Goal: Task Accomplishment & Management: Manage account settings

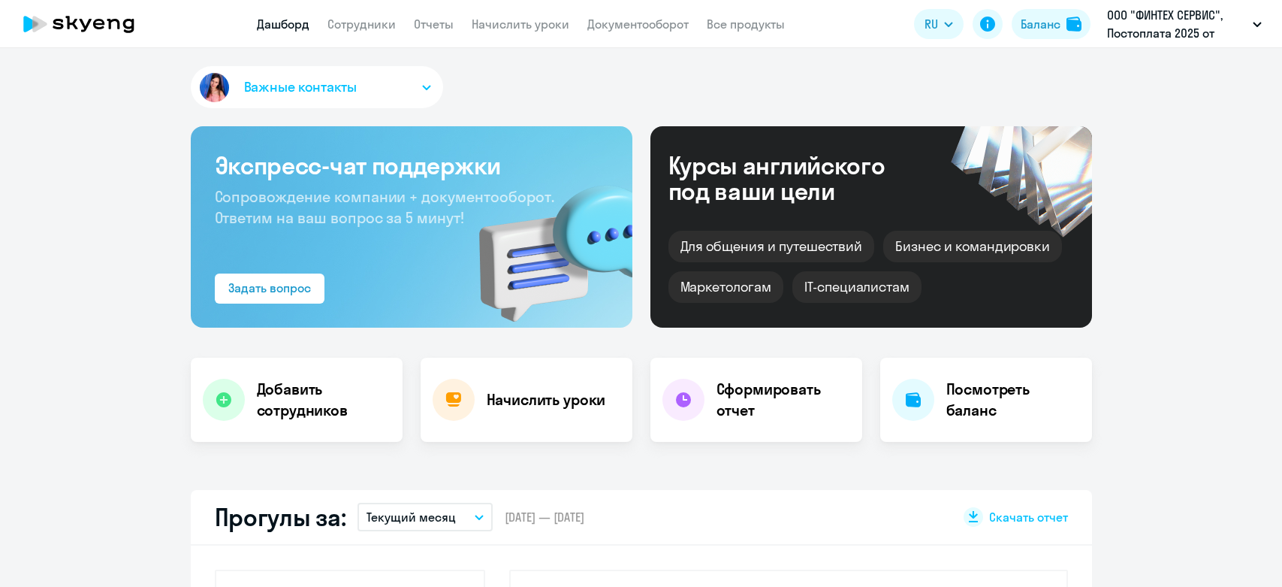
select select "30"
click at [519, 29] on link "Начислить уроки" at bounding box center [521, 24] width 98 height 15
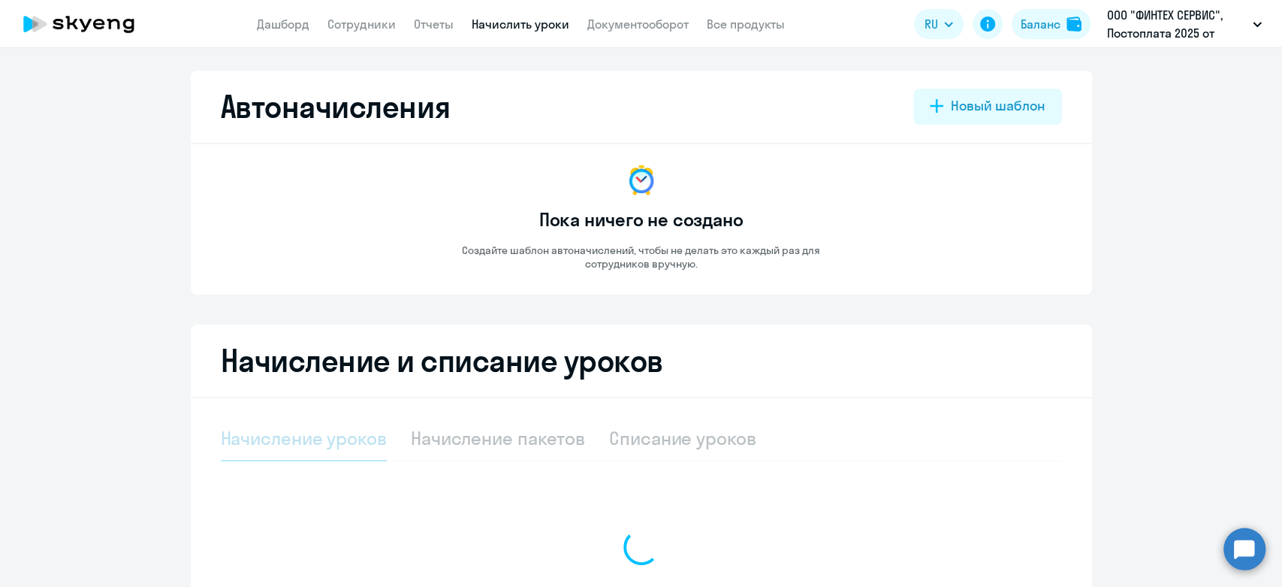
select select "10"
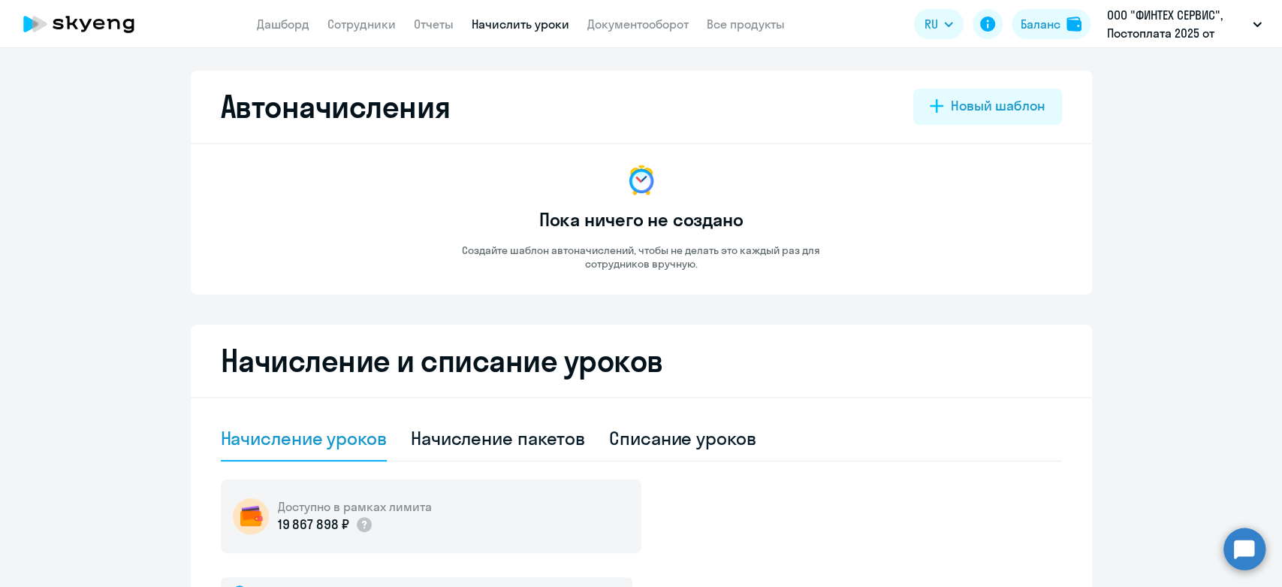
click at [619, 33] on app-header "Дашборд Сотрудники Отчеты Начислить уроки Документооборот Все продукты Дашборд …" at bounding box center [641, 24] width 1282 height 48
click at [397, 19] on nav "Дашборд Сотрудники Отчеты Начислить уроки Документооборот Все продукты" at bounding box center [521, 24] width 528 height 19
click at [385, 27] on link "Сотрудники" at bounding box center [362, 24] width 68 height 15
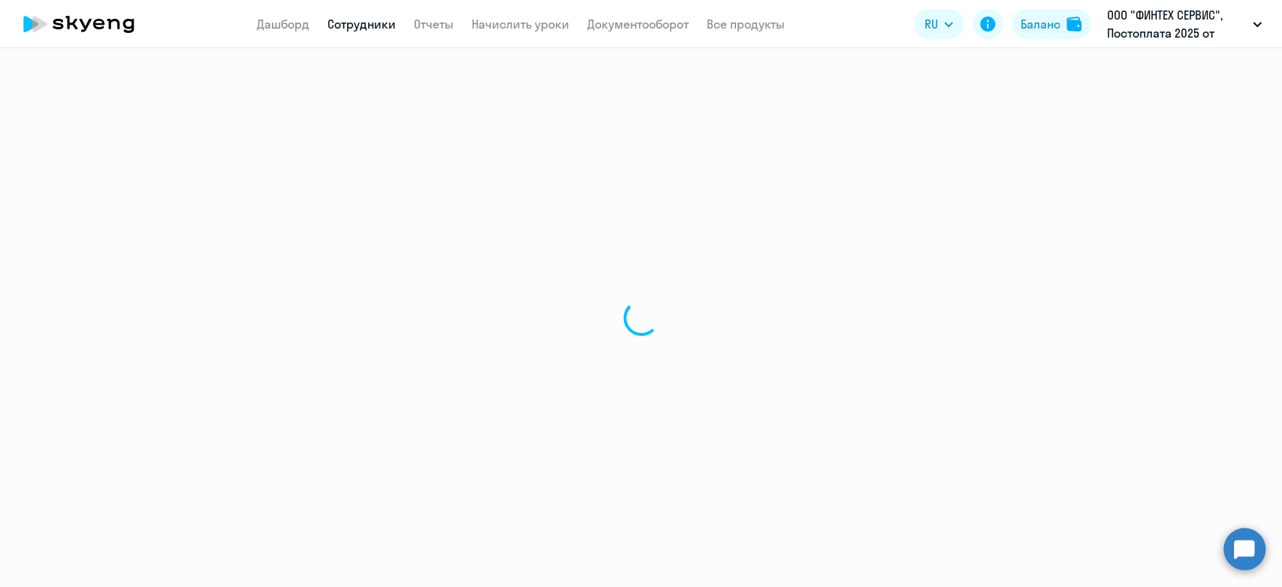
select select "30"
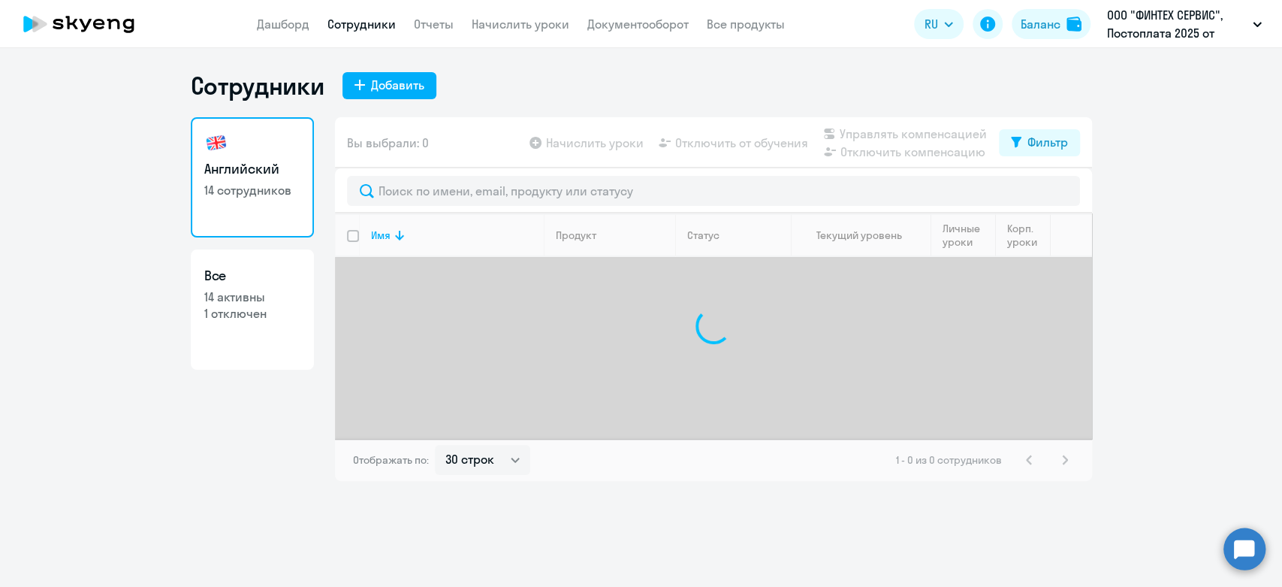
click at [521, 5] on app-header "Дашборд Сотрудники Отчеты Начислить уроки Документооборот Все продукты Дашборд …" at bounding box center [641, 24] width 1282 height 48
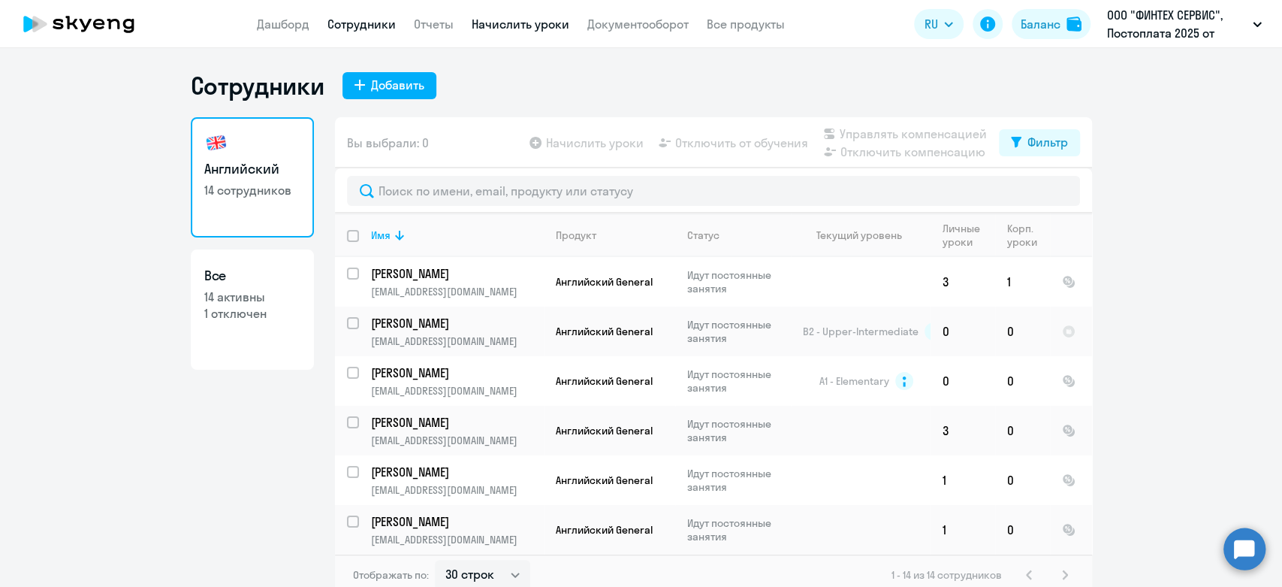
click at [521, 17] on link "Начислить уроки" at bounding box center [521, 24] width 98 height 15
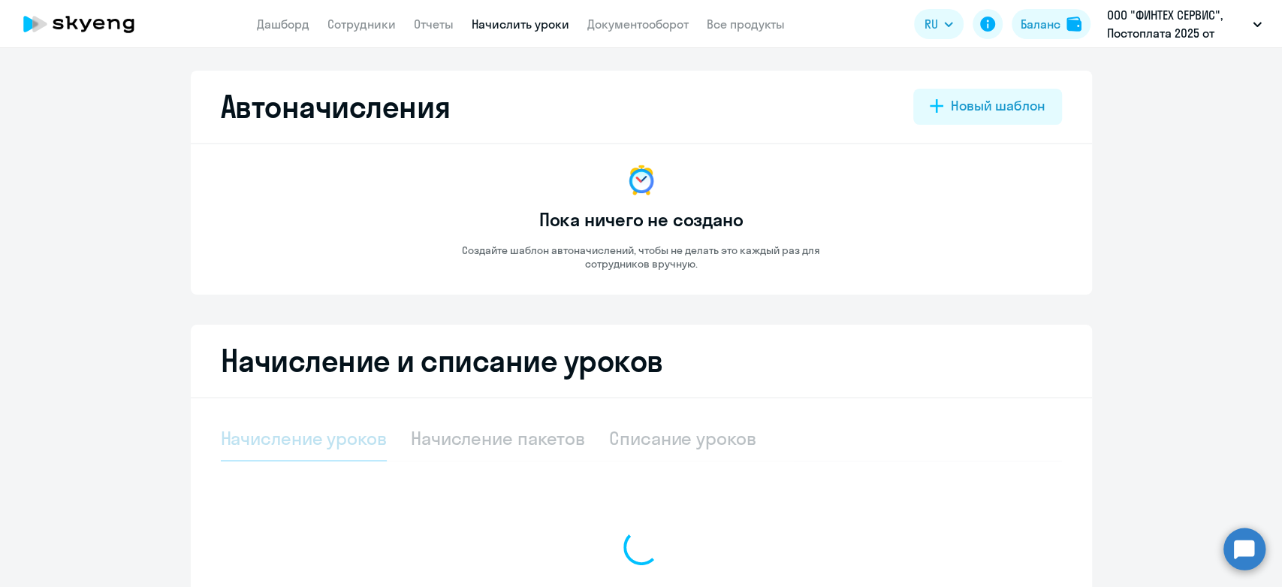
select select "10"
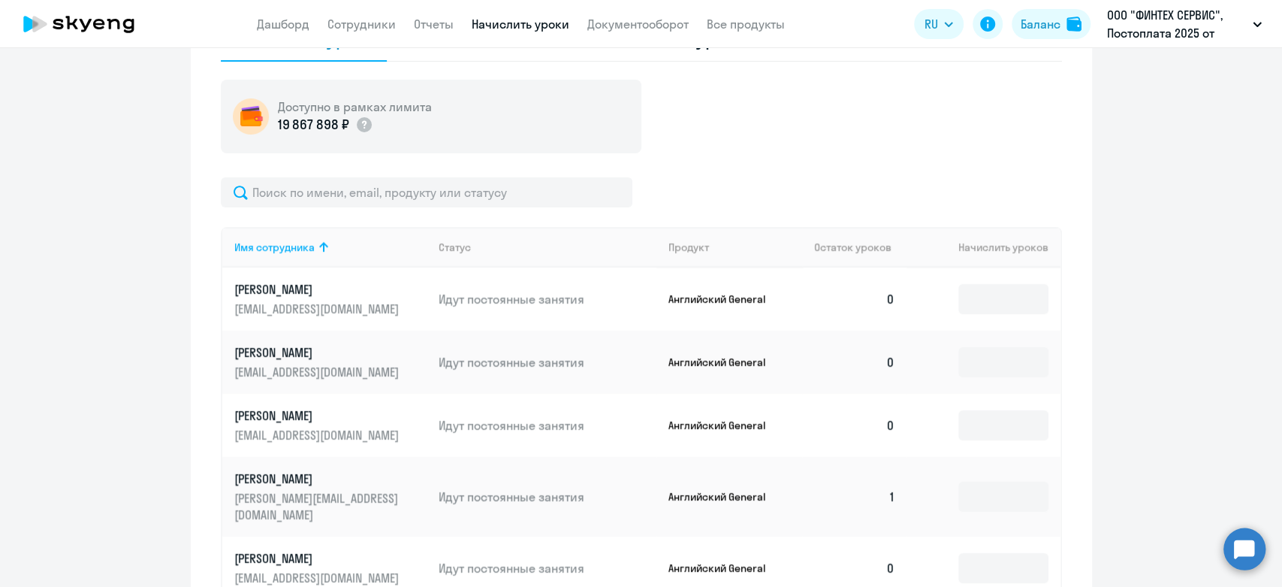
scroll to position [250, 0]
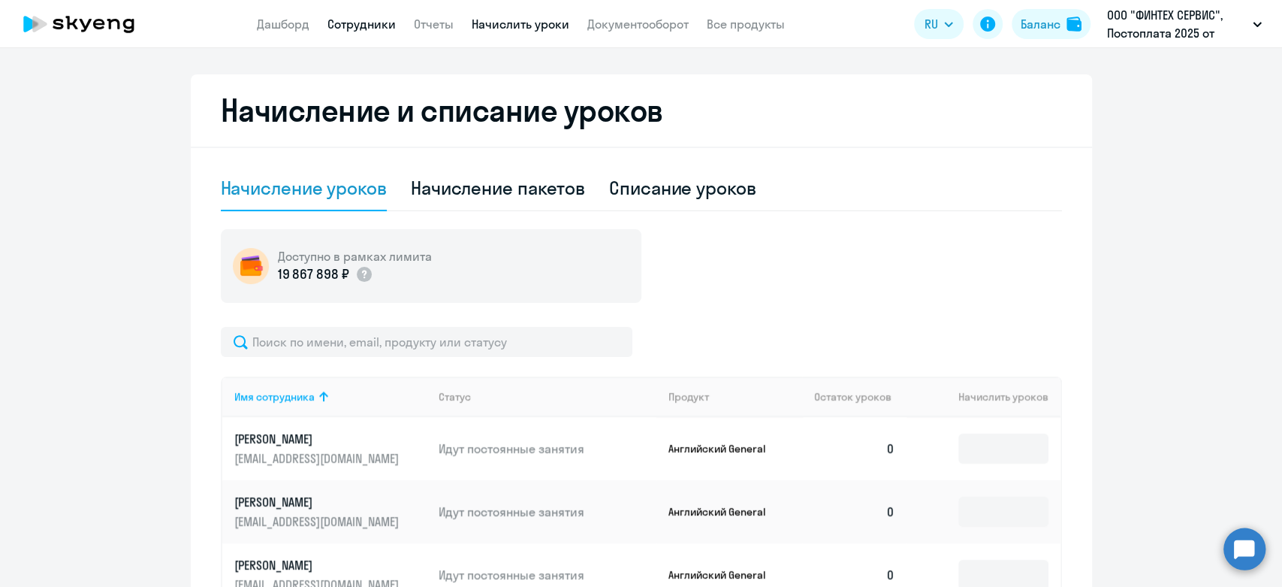
click at [349, 26] on link "Сотрудники" at bounding box center [362, 24] width 68 height 15
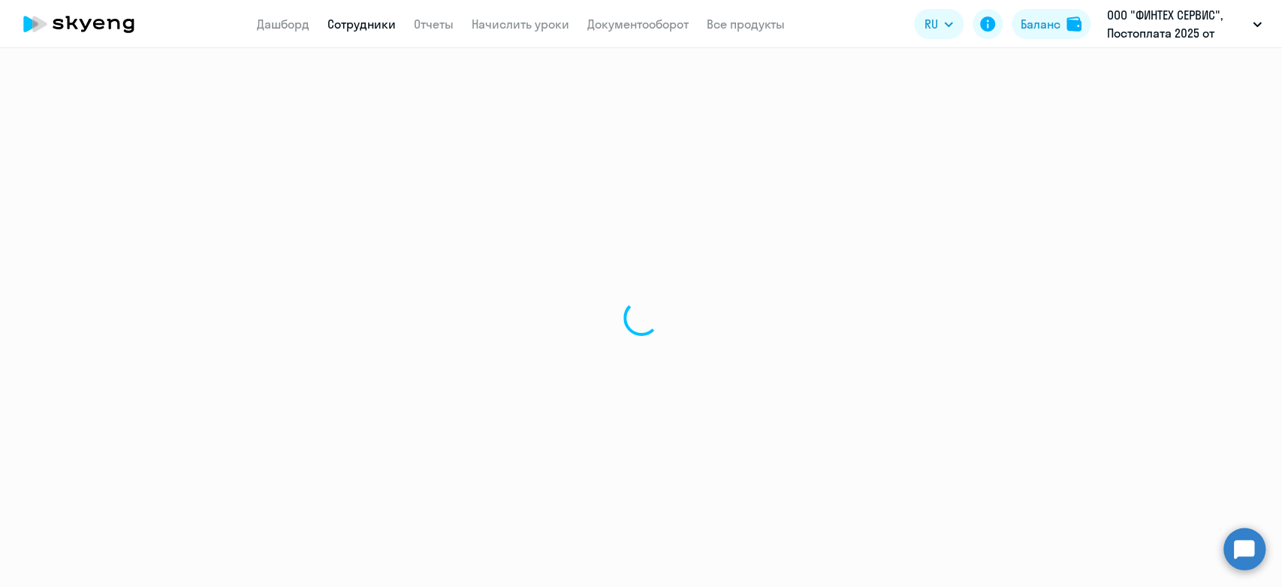
select select "30"
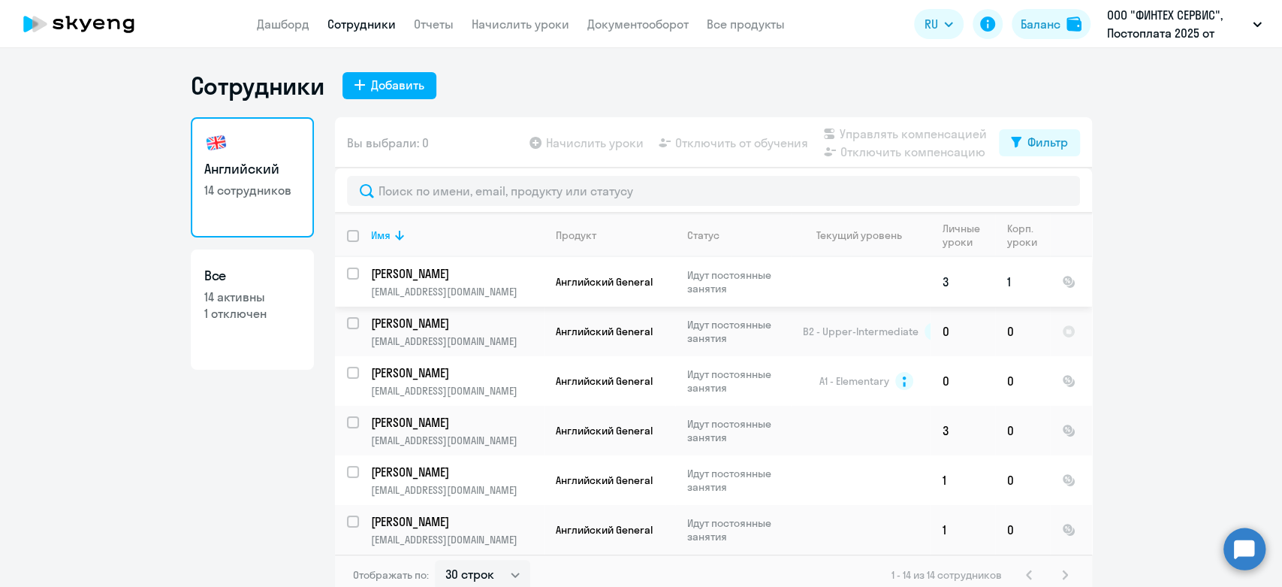
click at [347, 275] on input "select row 38641358" at bounding box center [362, 282] width 30 height 30
checkbox input "true"
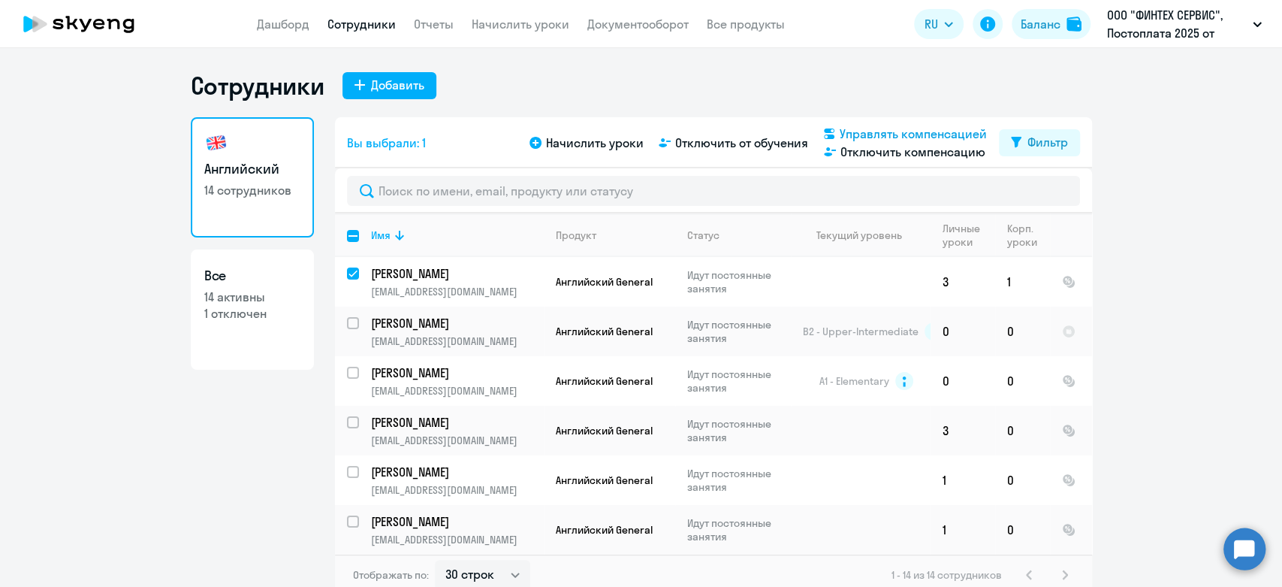
click at [905, 128] on span "Управлять компенсацией" at bounding box center [913, 134] width 147 height 18
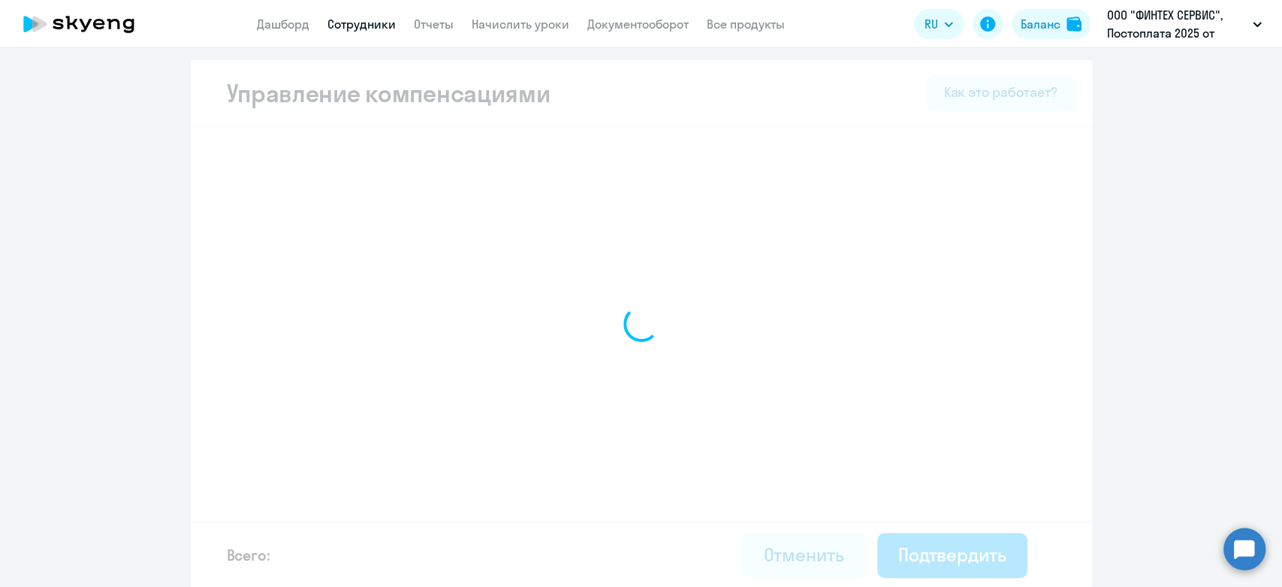
select select "MONTHLY"
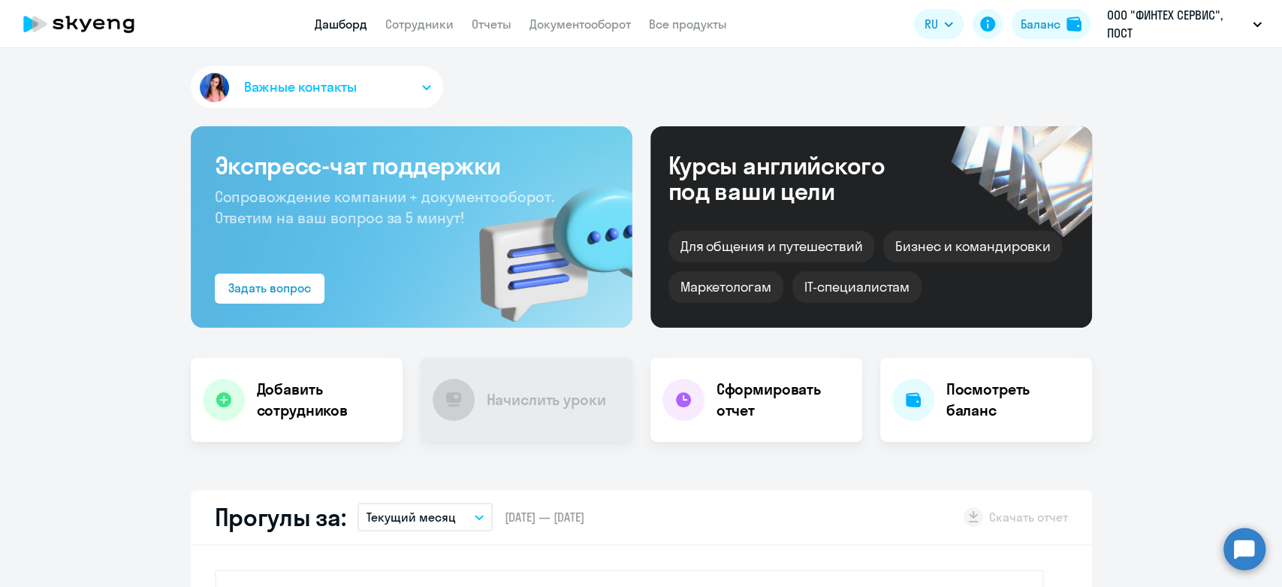
click at [452, 30] on nav "Дашборд Сотрудники Отчеты Документооборот Все продукты" at bounding box center [521, 24] width 412 height 19
click at [433, 30] on link "Сотрудники" at bounding box center [419, 24] width 68 height 15
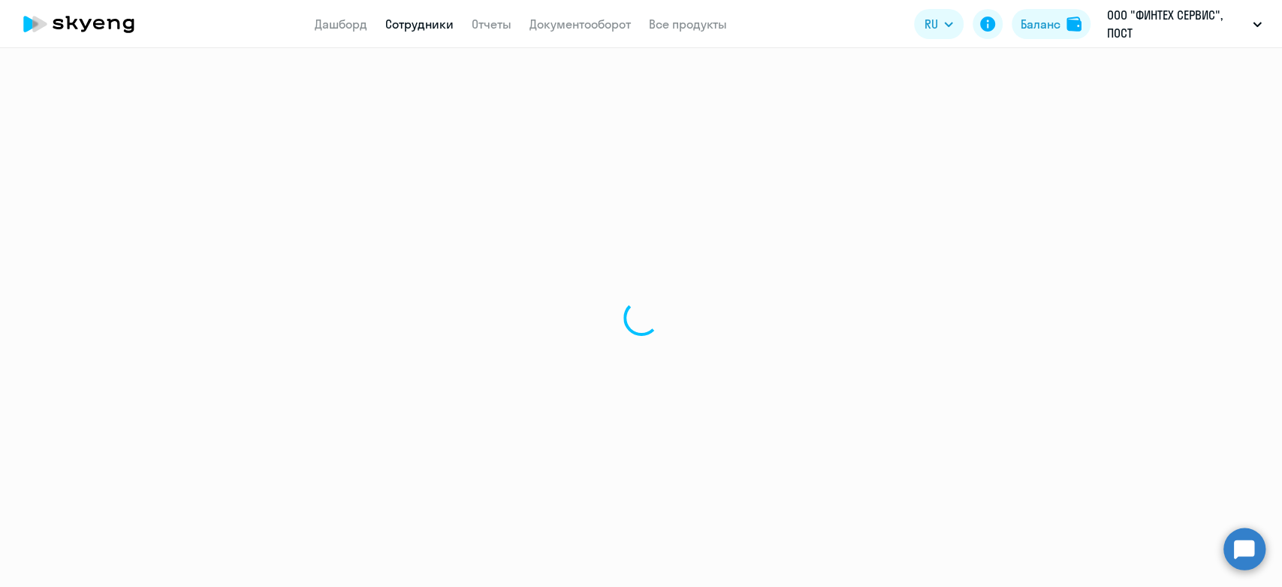
select select "30"
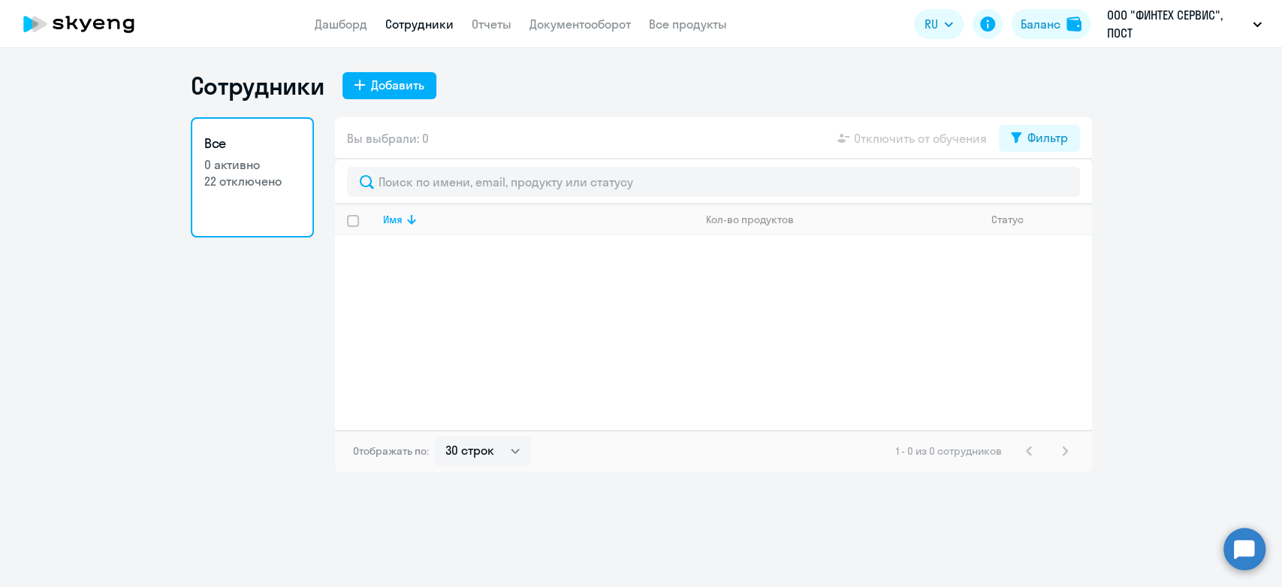
click at [633, 29] on nav "Дашборд Сотрудники Отчеты Документооборот Все продукты" at bounding box center [521, 24] width 412 height 19
click at [603, 28] on link "Документооборот" at bounding box center [580, 24] width 101 height 15
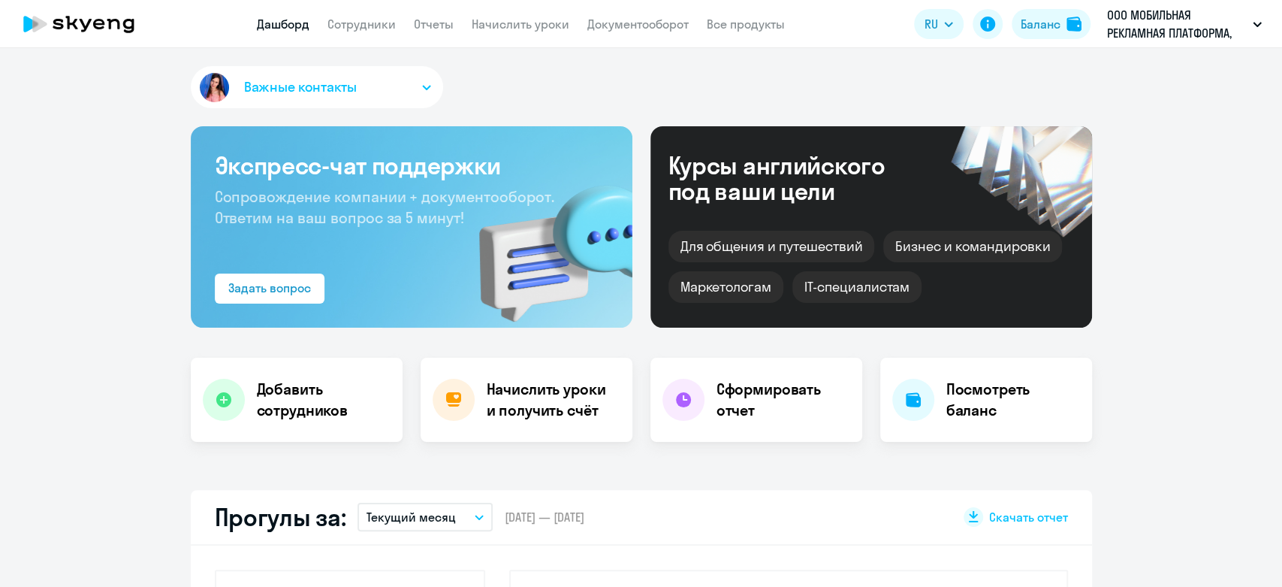
select select "30"
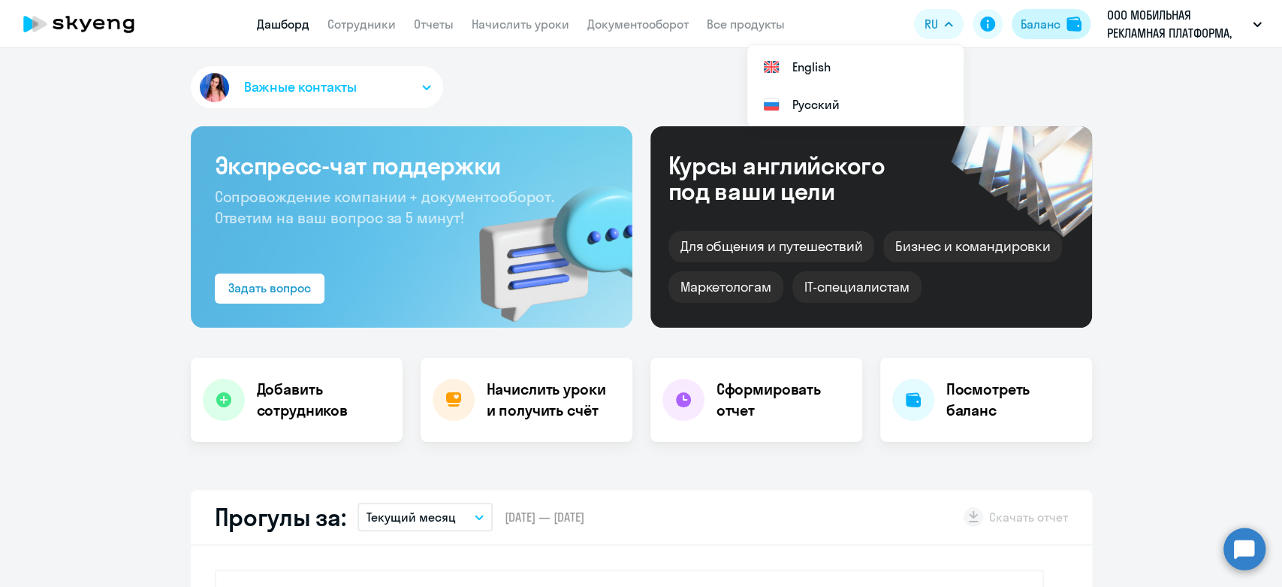
click at [1060, 23] on div "Баланс" at bounding box center [1041, 24] width 40 height 18
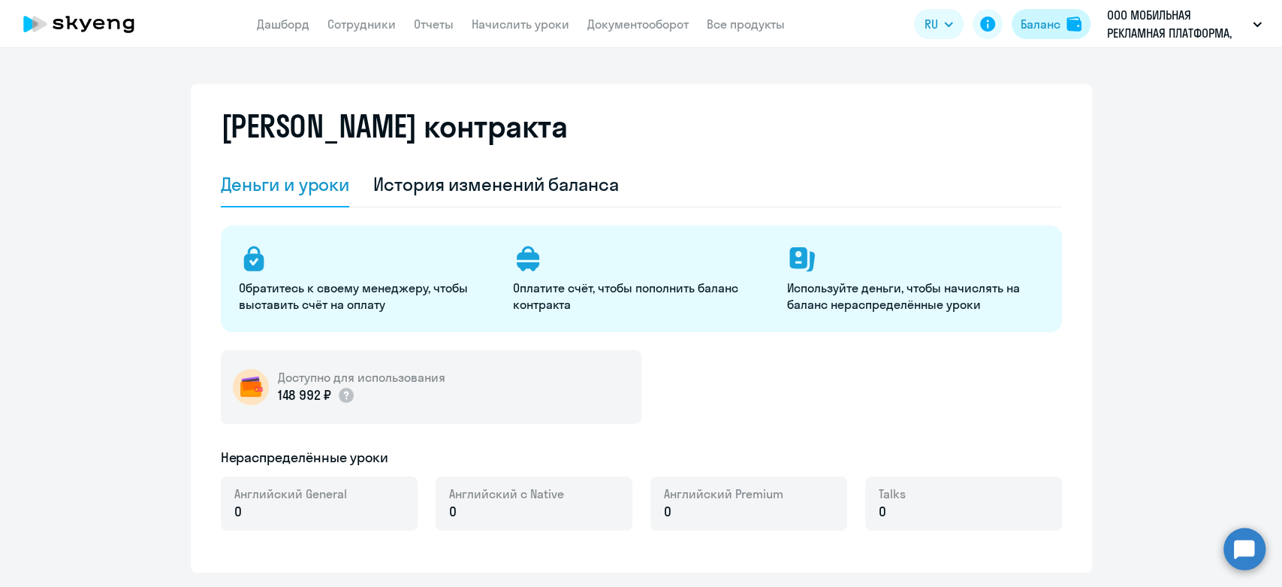
select select "english_adult_not_native_speaker"
